Goal: Navigation & Orientation: Locate item on page

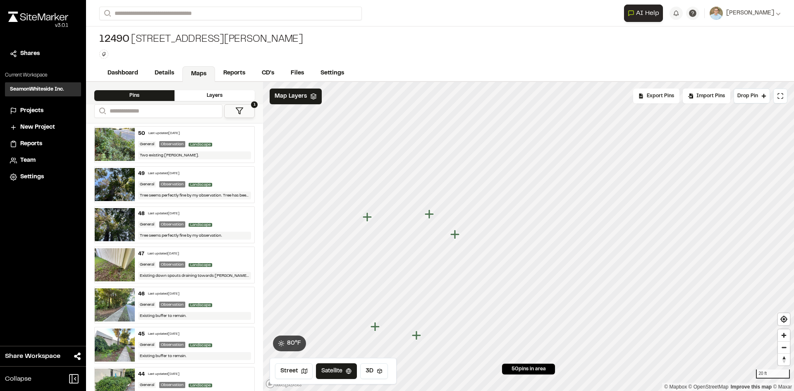
click at [456, 236] on icon "Map marker" at bounding box center [454, 234] width 9 height 9
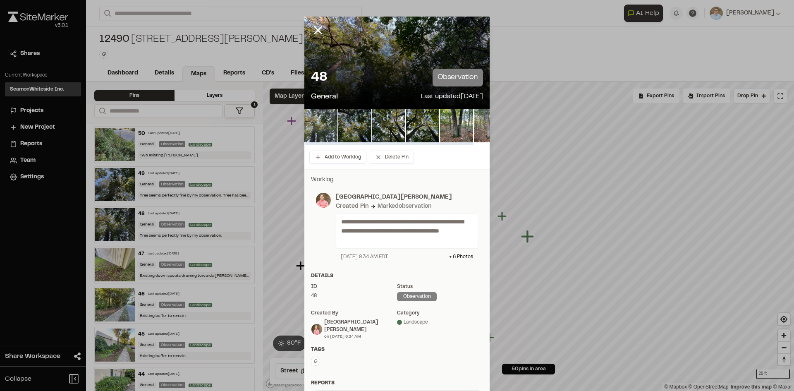
click at [313, 124] on img at bounding box center [320, 125] width 33 height 33
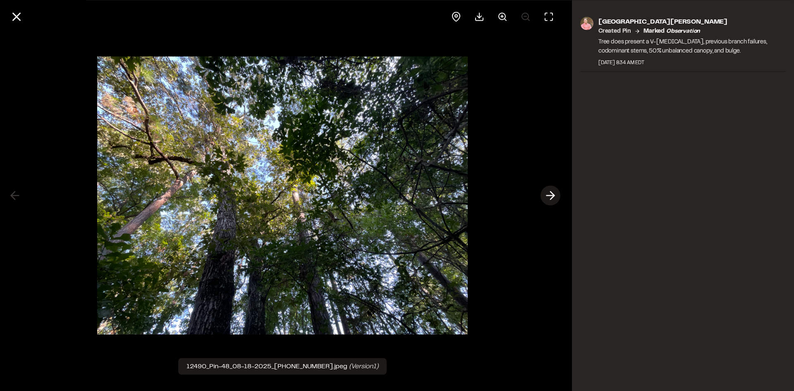
click at [554, 191] on icon at bounding box center [550, 196] width 13 height 14
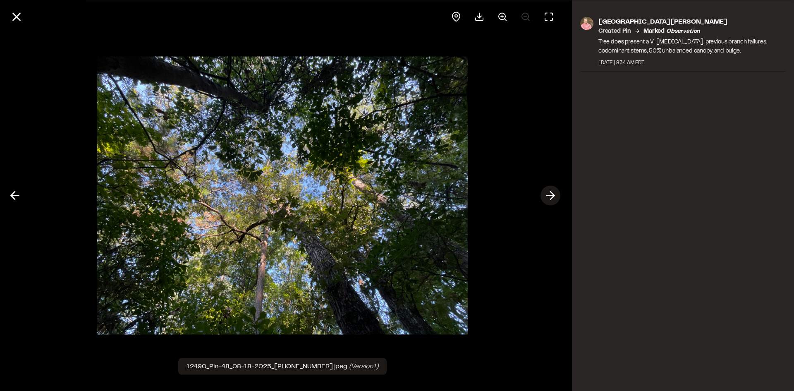
click at [554, 191] on icon at bounding box center [550, 196] width 13 height 14
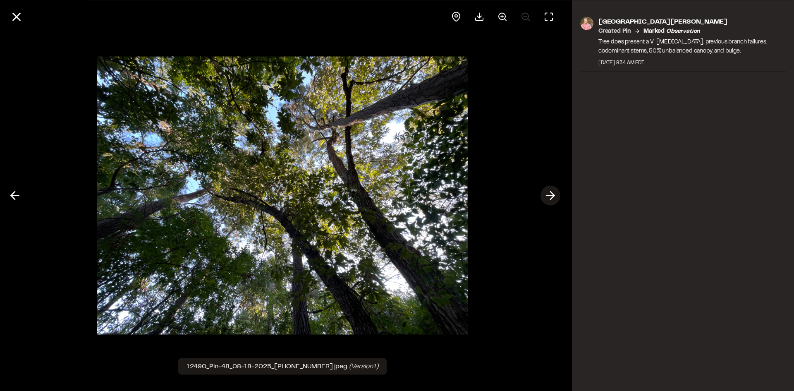
click at [554, 191] on icon at bounding box center [550, 196] width 13 height 14
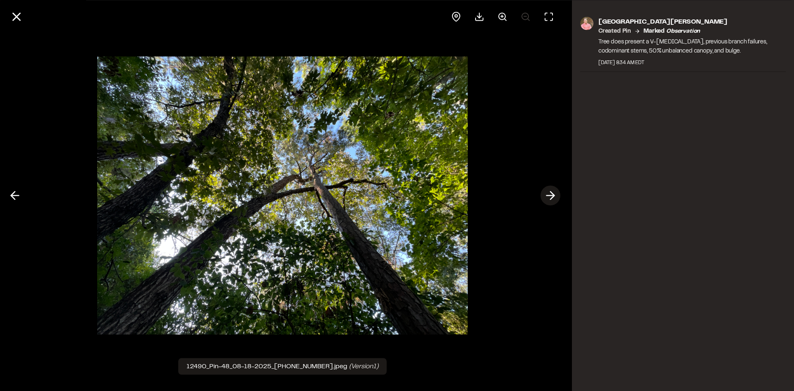
click at [554, 191] on icon at bounding box center [550, 196] width 13 height 14
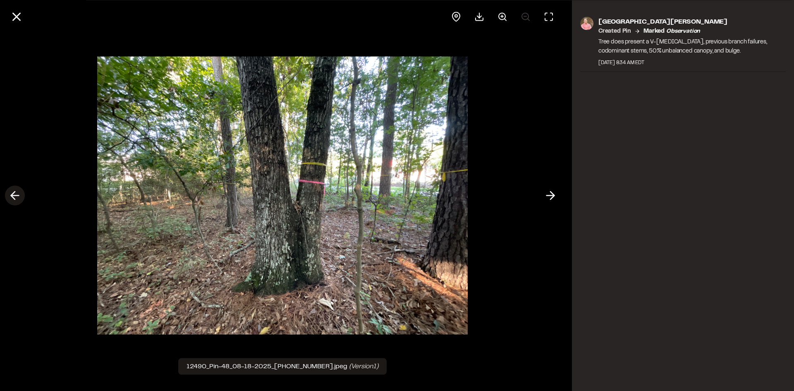
click at [17, 193] on icon at bounding box center [14, 196] width 13 height 14
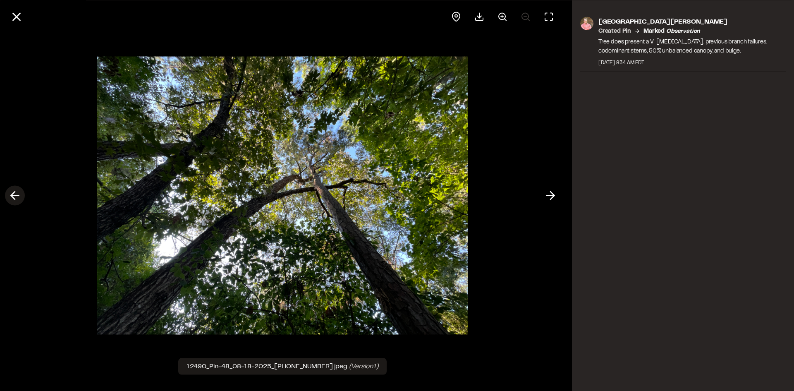
click at [18, 193] on icon at bounding box center [14, 196] width 13 height 14
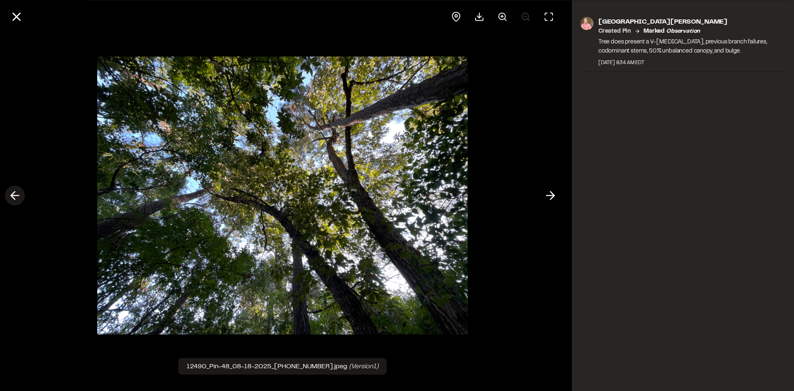
click at [17, 193] on icon at bounding box center [14, 196] width 13 height 14
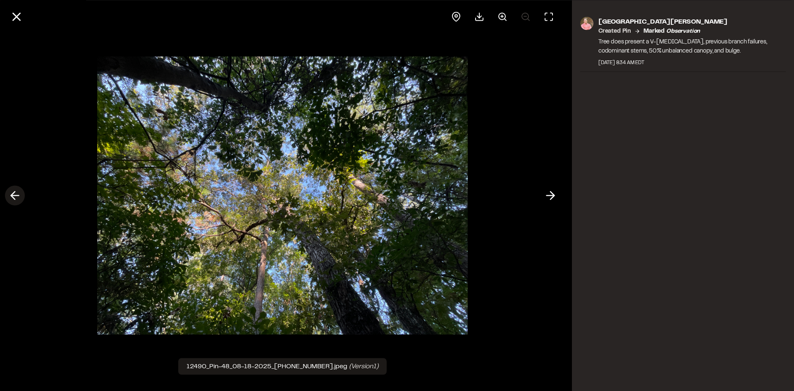
click at [17, 193] on icon at bounding box center [14, 196] width 13 height 14
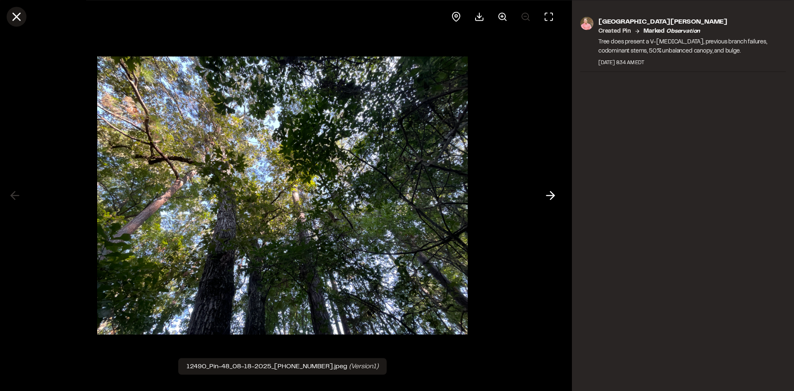
click at [18, 17] on icon at bounding box center [17, 17] width 14 height 14
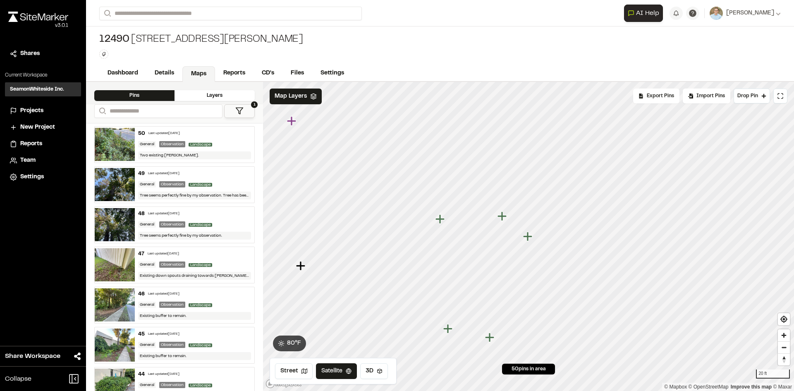
click at [450, 331] on icon "Map marker" at bounding box center [448, 328] width 11 height 11
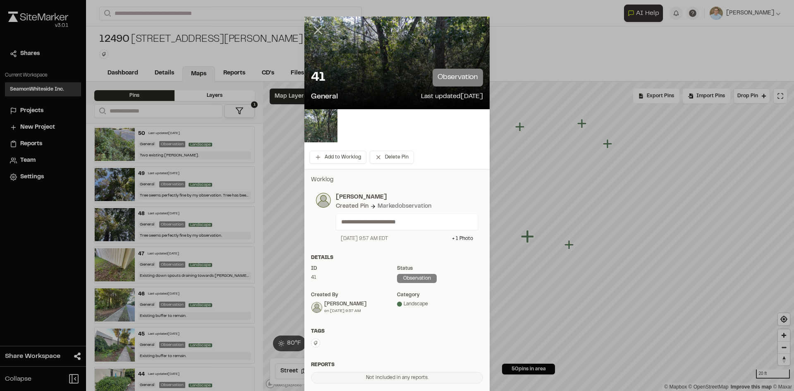
click at [315, 29] on line at bounding box center [318, 30] width 7 height 7
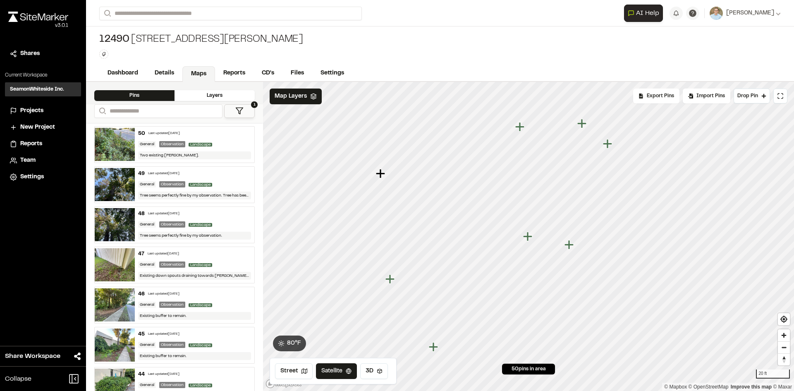
click at [570, 245] on icon "Map marker" at bounding box center [569, 244] width 9 height 9
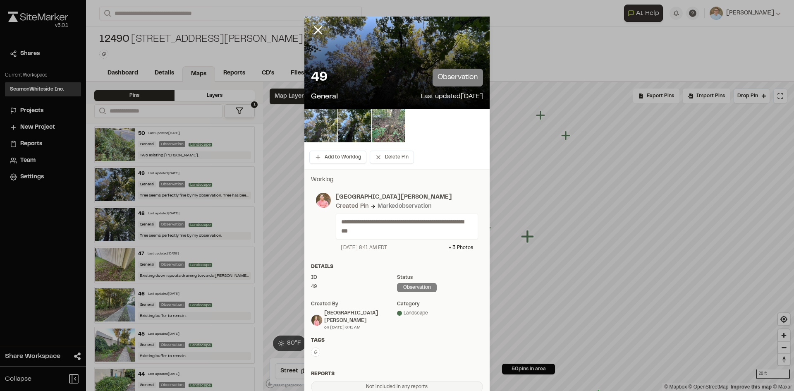
click at [319, 122] on img at bounding box center [320, 125] width 33 height 33
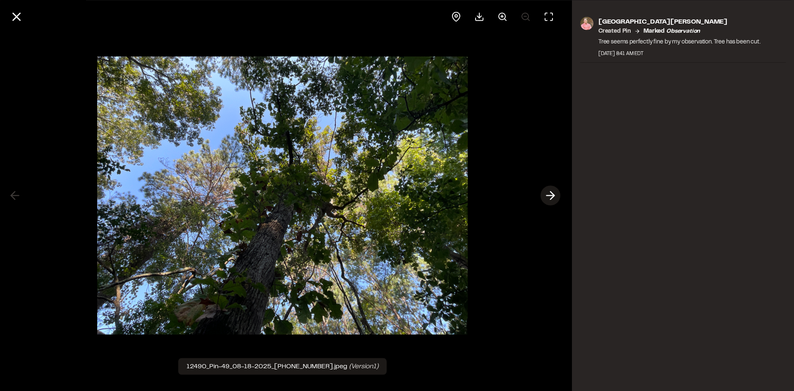
click at [552, 194] on icon at bounding box center [550, 196] width 13 height 14
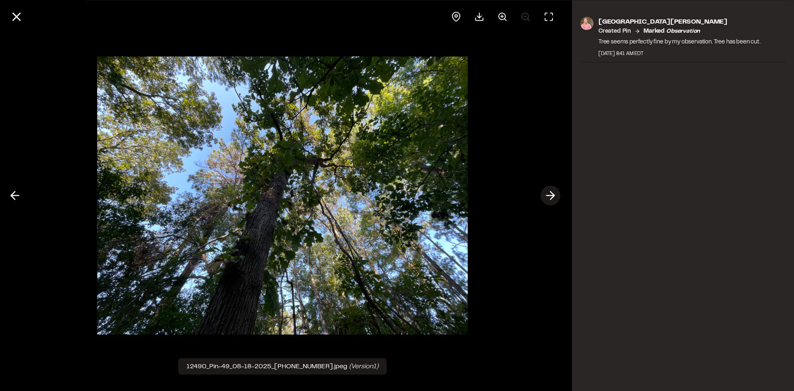
click at [552, 194] on icon at bounding box center [550, 196] width 13 height 14
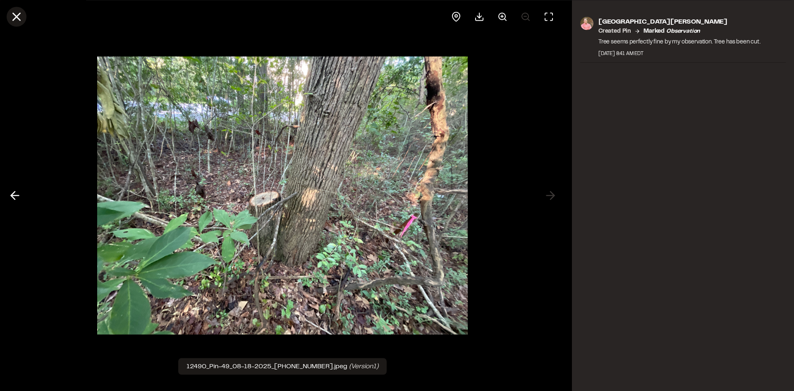
click at [18, 14] on line at bounding box center [16, 16] width 7 height 7
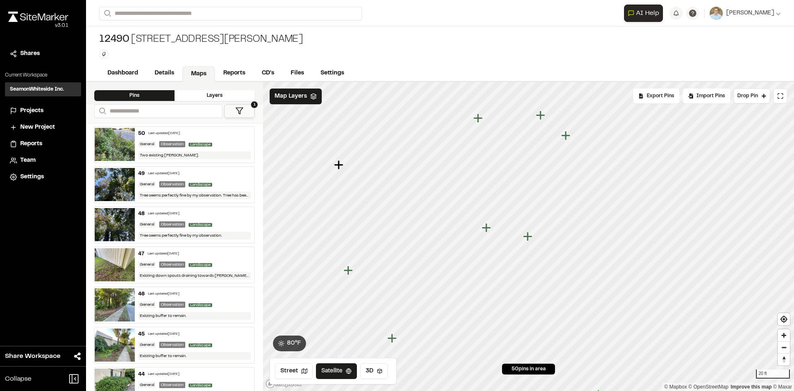
click at [567, 136] on icon "Map marker" at bounding box center [565, 135] width 9 height 9
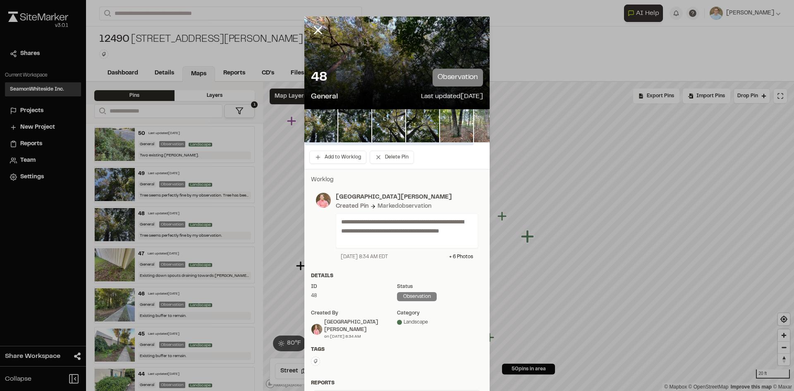
click at [481, 131] on img at bounding box center [490, 125] width 33 height 33
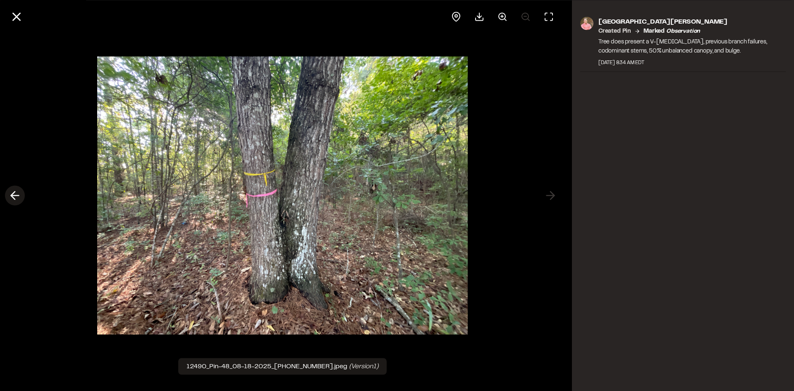
click at [13, 192] on icon at bounding box center [14, 196] width 13 height 14
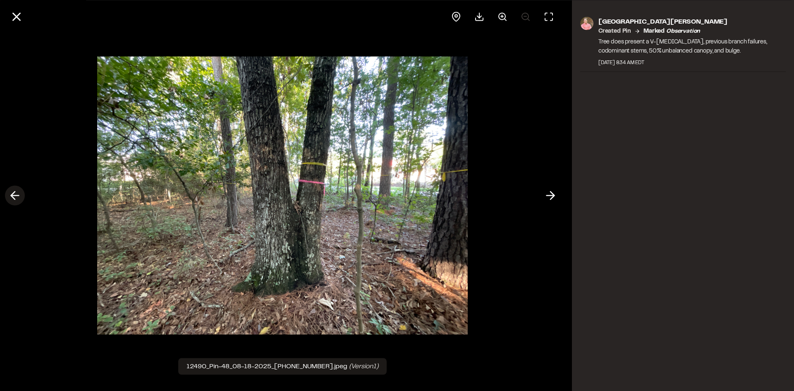
click at [13, 192] on icon at bounding box center [14, 196] width 13 height 14
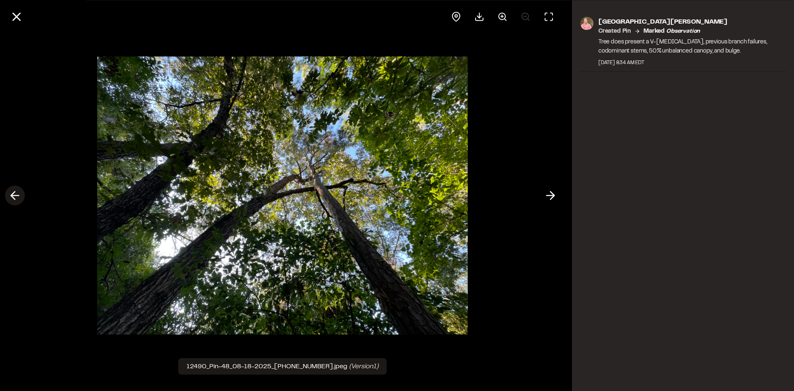
click at [13, 192] on icon at bounding box center [14, 196] width 13 height 14
